Goal: Task Accomplishment & Management: Complete application form

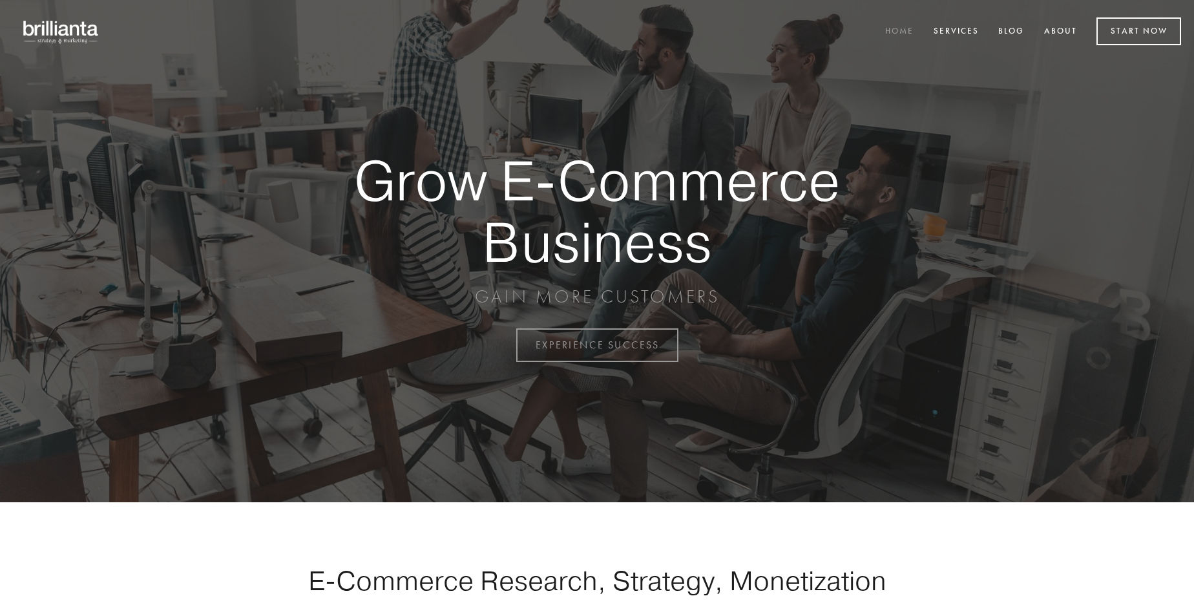
scroll to position [3387, 0]
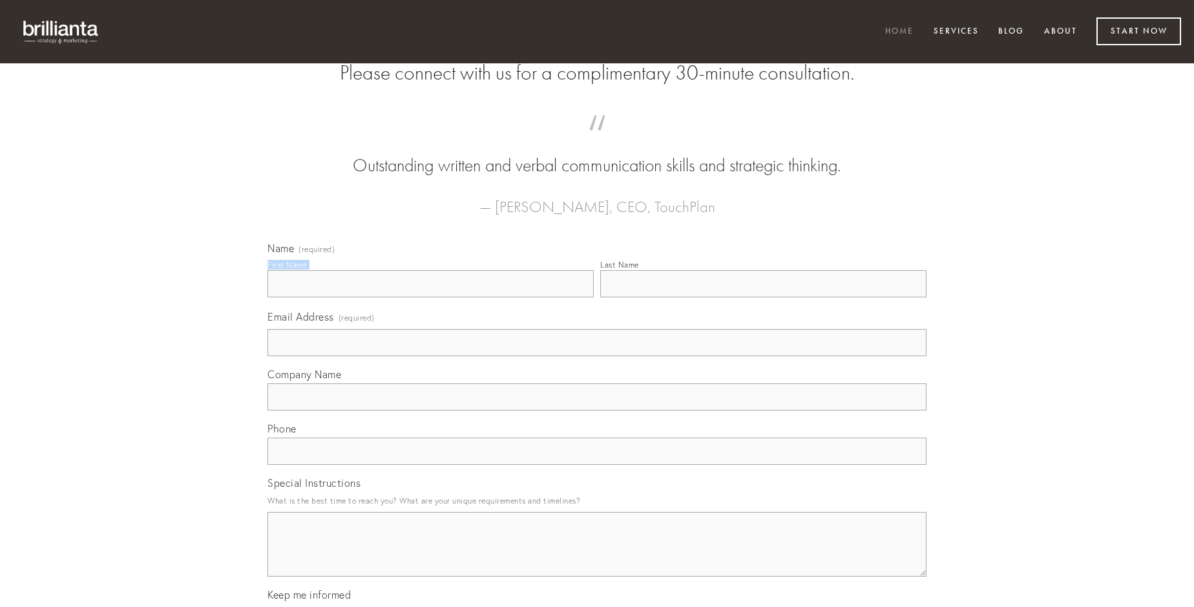
type input "[PERSON_NAME]"
click at [763, 297] on input "Last Name" at bounding box center [763, 283] width 326 height 27
type input "[PERSON_NAME]"
click at [597, 356] on input "Email Address (required)" at bounding box center [597, 342] width 659 height 27
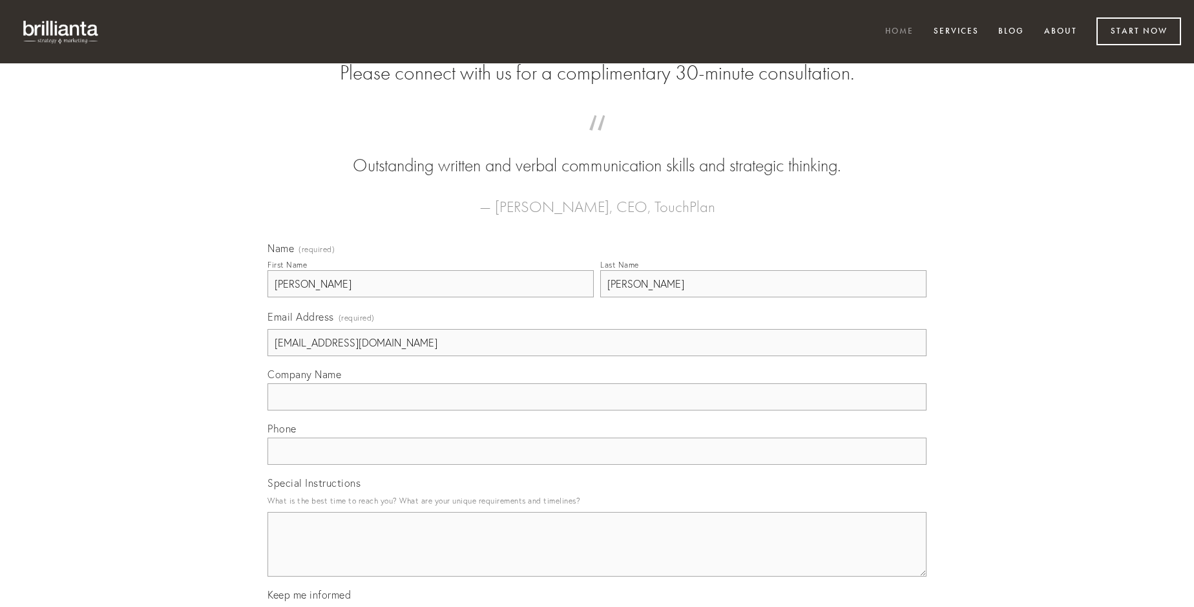
type input "[EMAIL_ADDRESS][DOMAIN_NAME]"
click at [597, 410] on input "Company Name" at bounding box center [597, 396] width 659 height 27
type input "triduana"
click at [597, 465] on input "text" at bounding box center [597, 450] width 659 height 27
click at [597, 556] on textarea "Special Instructions" at bounding box center [597, 544] width 659 height 65
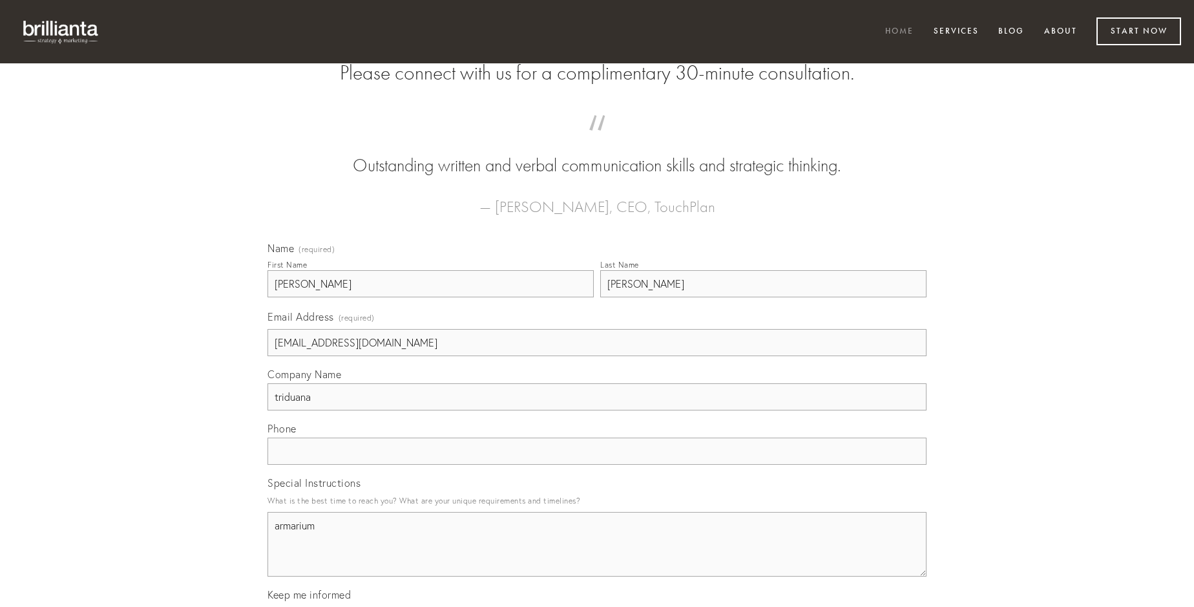
type textarea "armarium"
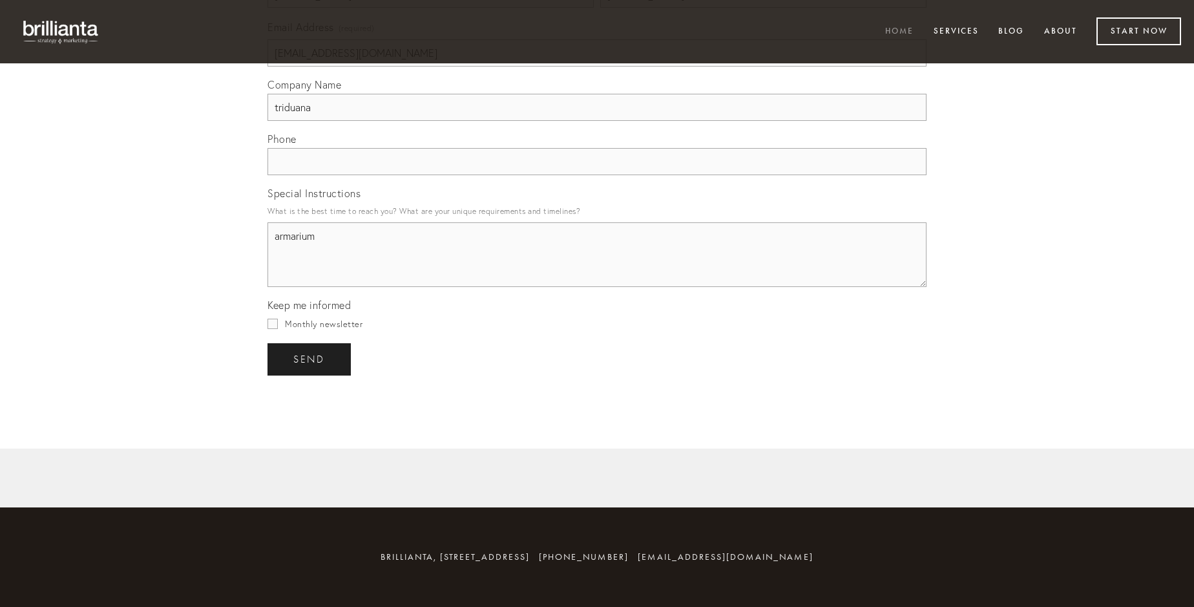
click at [310, 359] on span "send" at bounding box center [309, 359] width 32 height 12
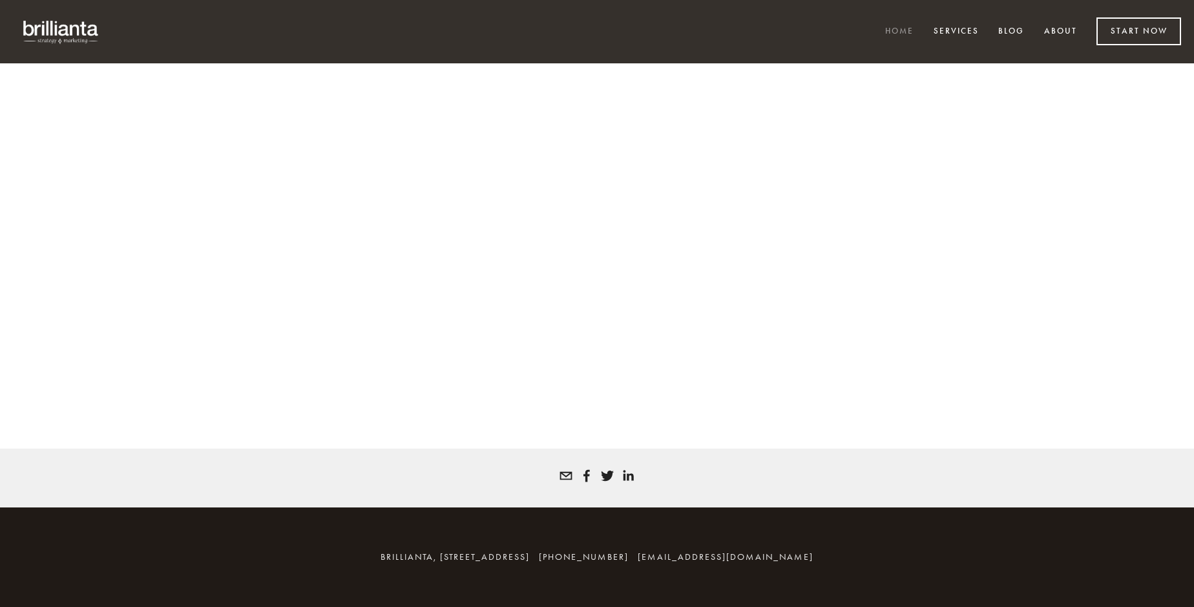
scroll to position [3370, 0]
